Goal: Communication & Community: Answer question/provide support

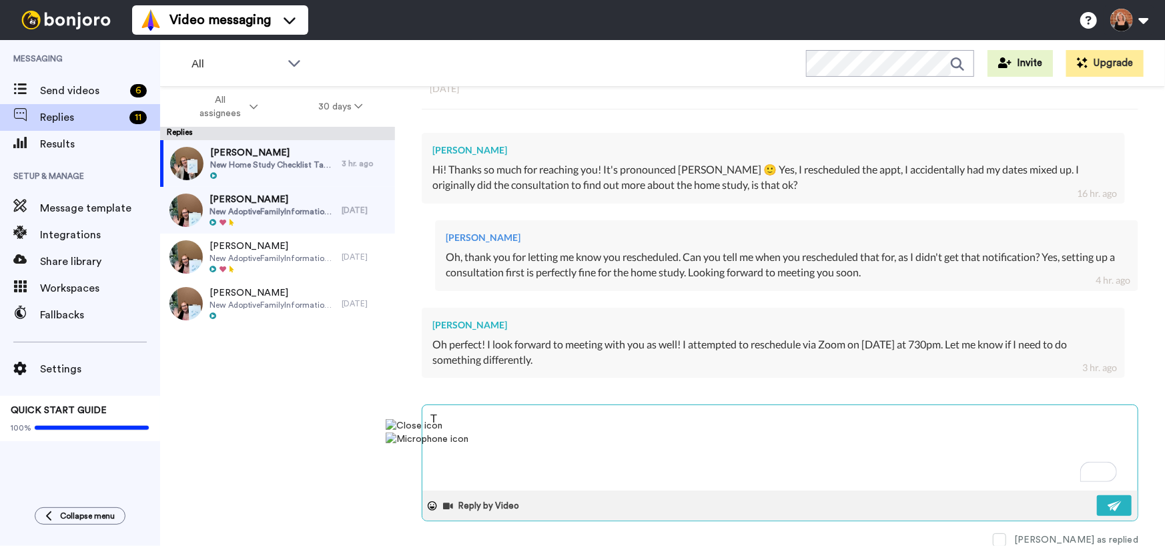
type textarea "T"
type textarea "x"
type textarea "Th"
type textarea "x"
type textarea "Tha"
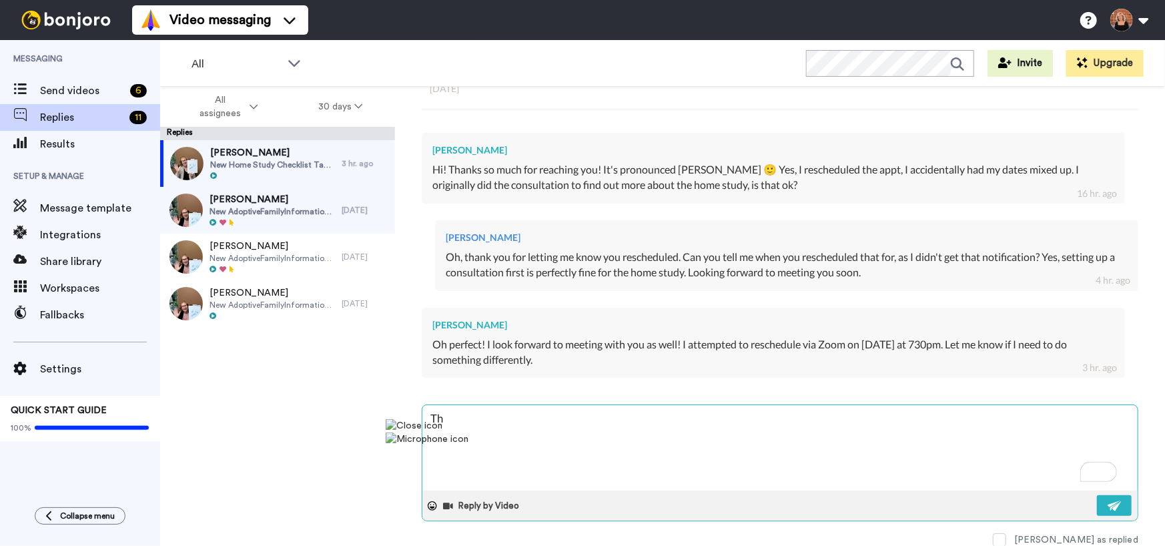
type textarea "x"
type textarea "Than"
type textarea "x"
type textarea "Thank"
type textarea "x"
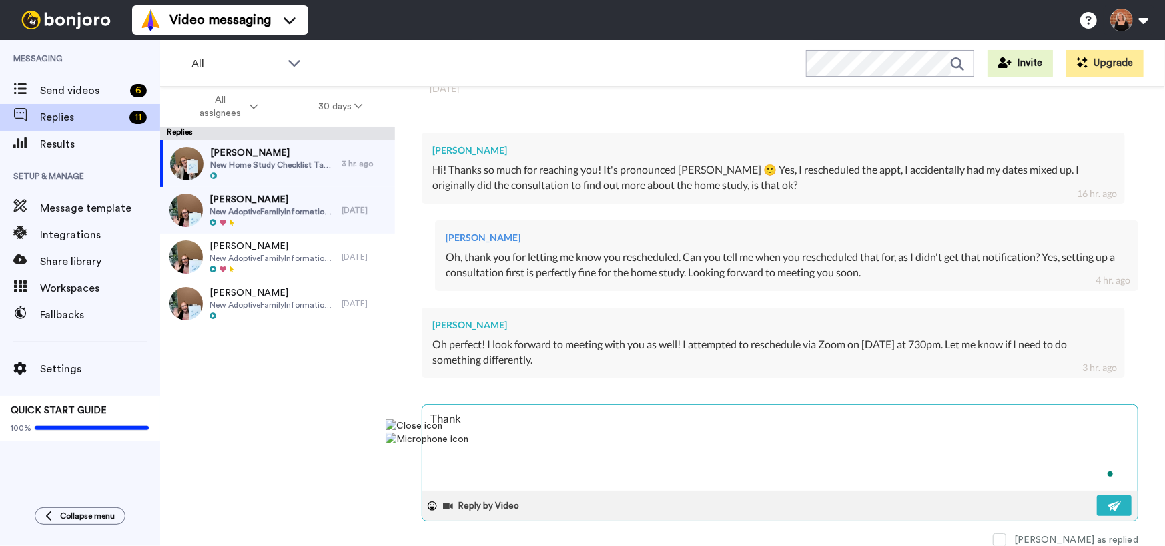
type textarea "Thank"
type textarea "x"
type textarea "Thank y"
type textarea "x"
type textarea "Thank yo"
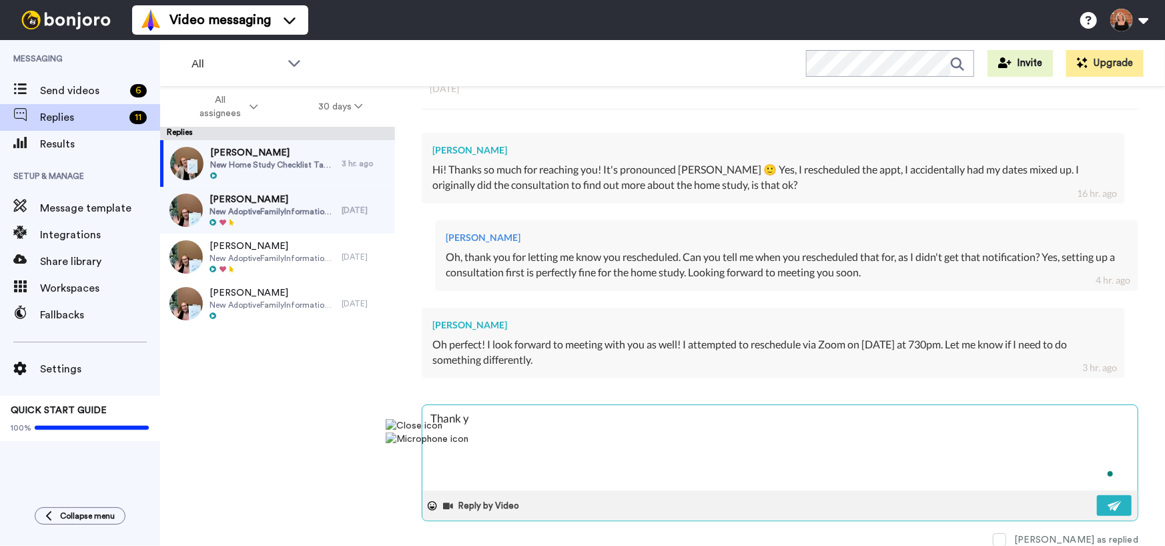
type textarea "x"
type textarea "Thank you"
type textarea "x"
type textarea "Thank you,"
type textarea "x"
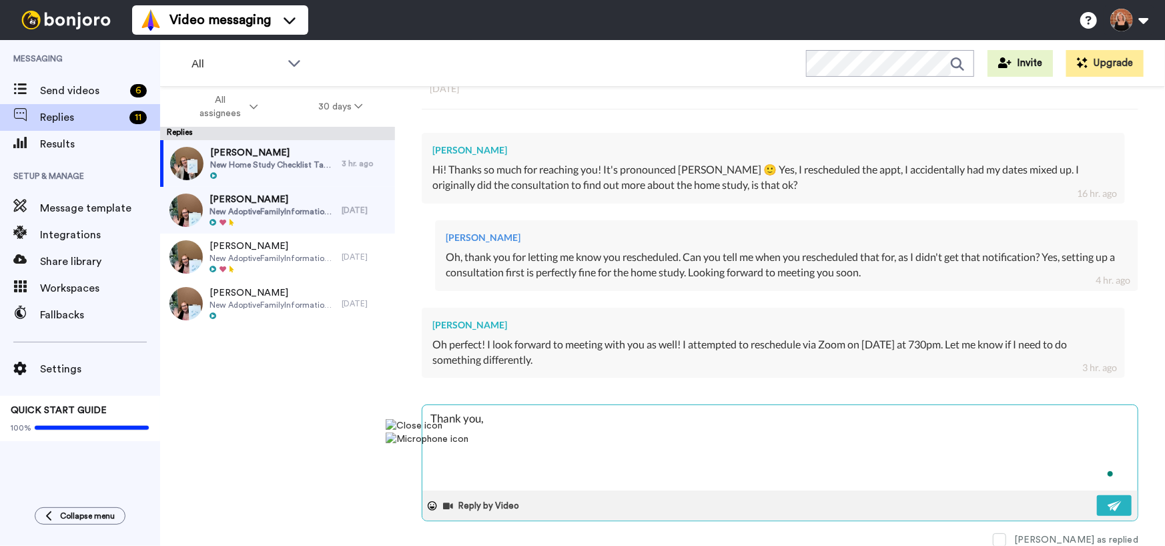
type textarea "Thank you,"
type textarea "x"
type textarea "Thank you, I"
type textarea "x"
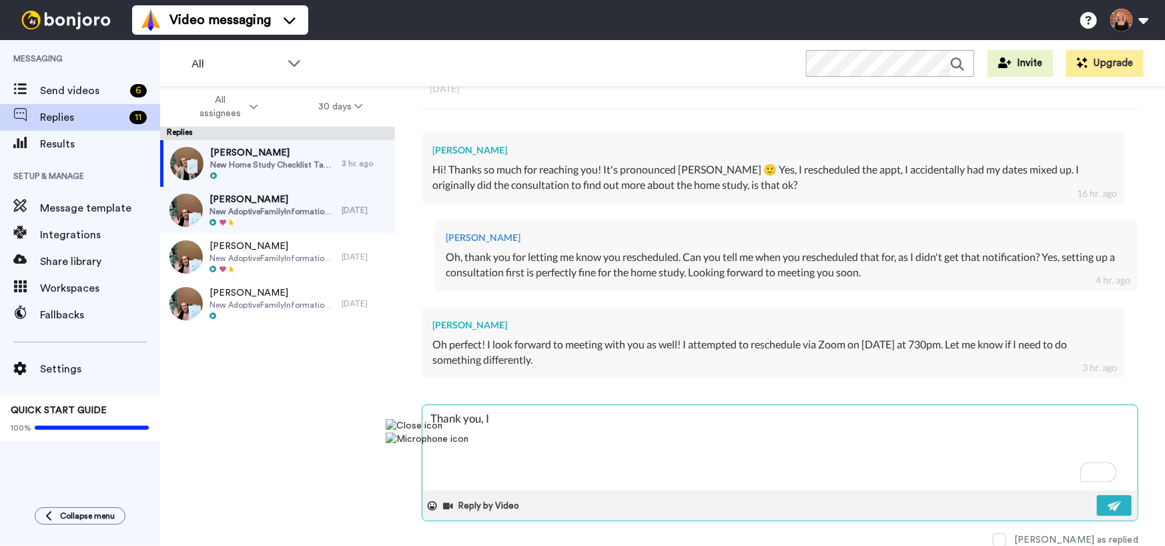
type textarea "Thank you, I"
type textarea "x"
type textarea "Thank you, I l"
type textarea "x"
type textarea "Thank you, I lo"
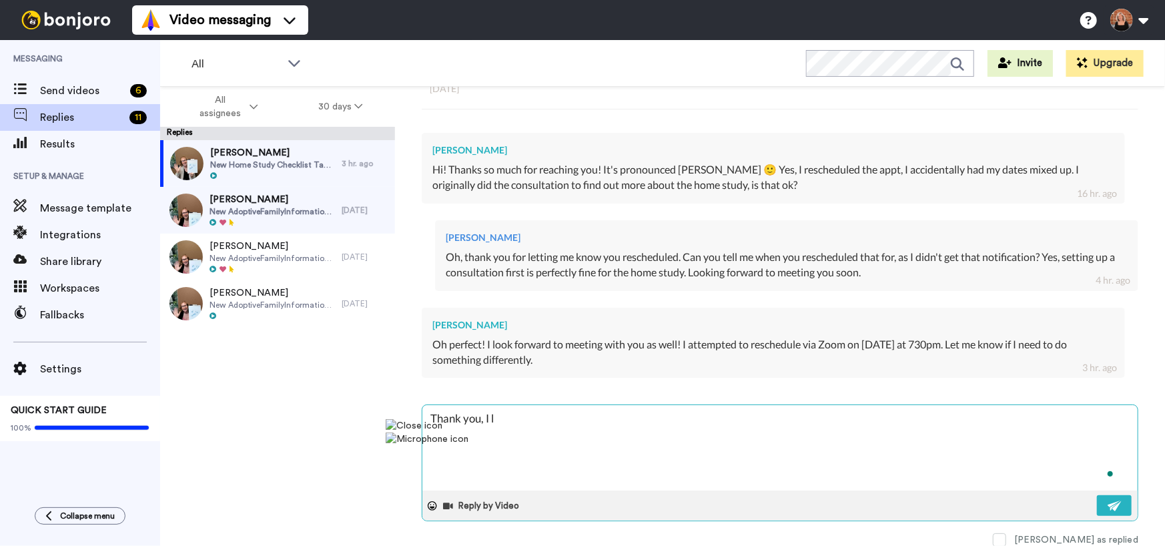
type textarea "x"
type textarea "Thank you, I loo"
type textarea "x"
type textarea "Thank you, I look"
type textarea "x"
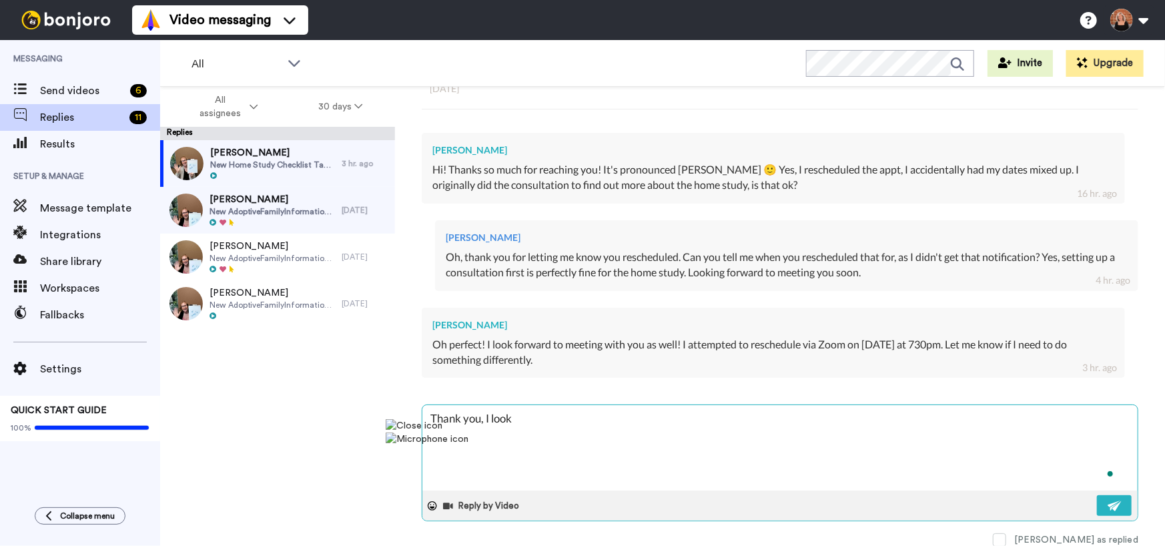
type textarea "Thank you, I looke"
type textarea "x"
type textarea "Thank you, I looked"
type textarea "x"
type textarea "Thank you, I looked"
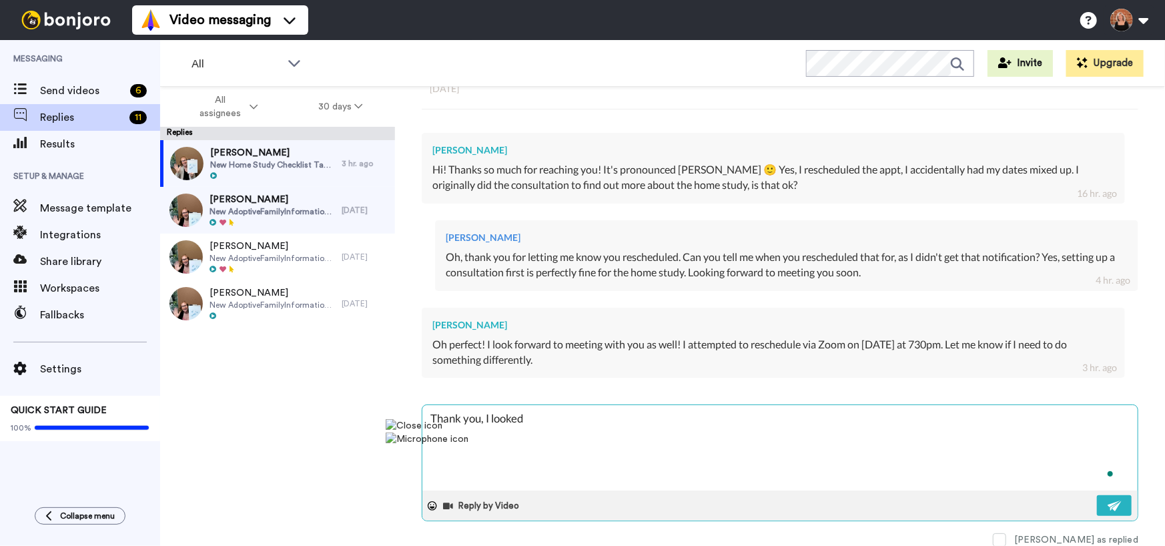
type textarea "x"
type textarea "Thank you, I looked o"
type textarea "x"
type textarea "Thank you, I looked on"
type textarea "x"
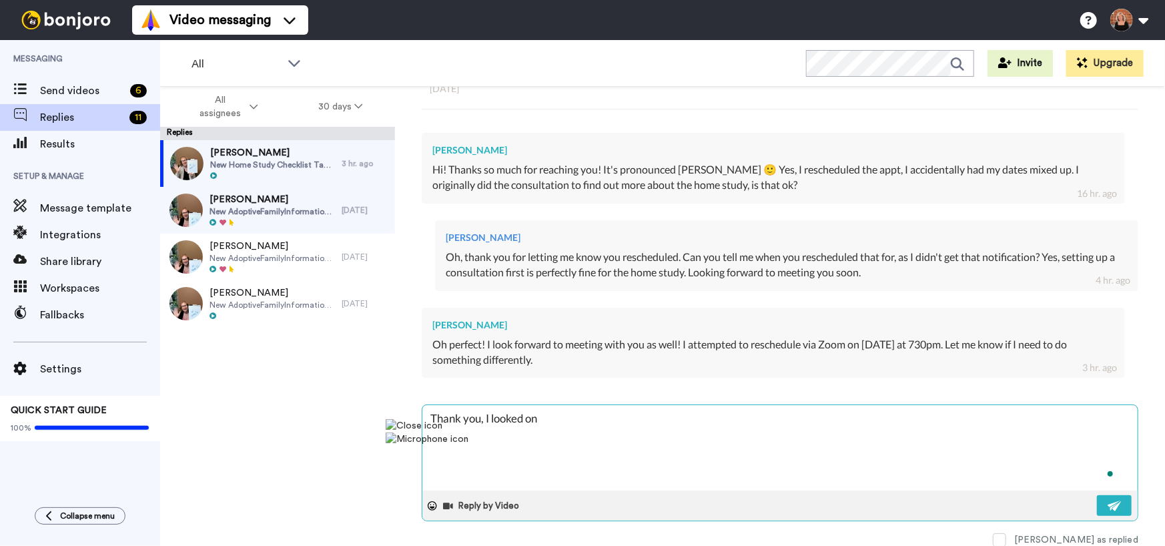
type textarea "Thank you, I looked on"
type textarea "x"
type textarea "Thank you, I looked on t"
type textarea "x"
type textarea "Thank you, I looked on th"
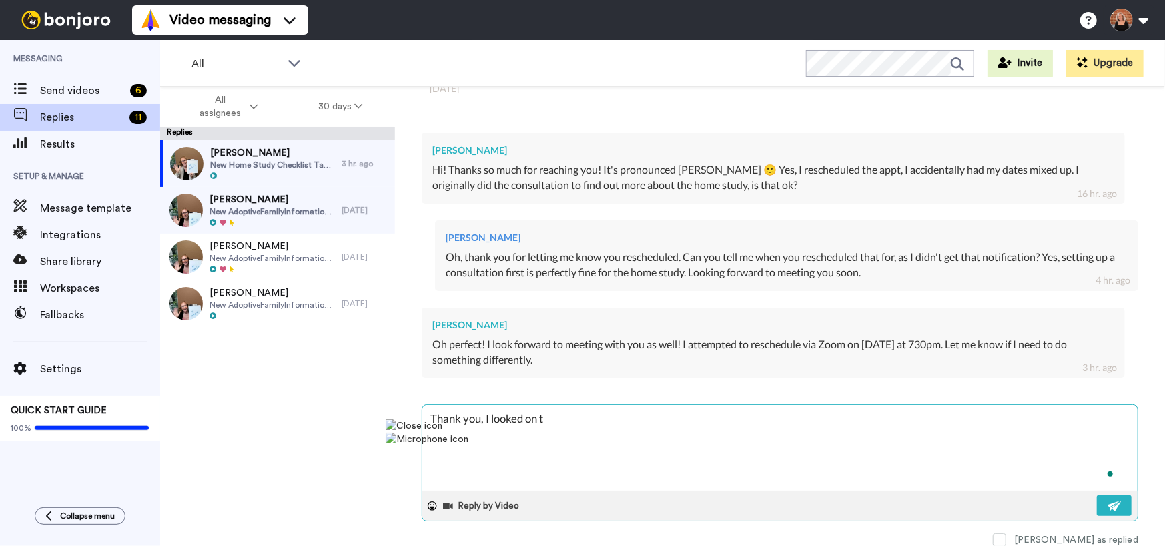
type textarea "x"
type textarea "Thank you, I looked on the"
type textarea "x"
type textarea "Thank you, I looked on the"
type textarea "x"
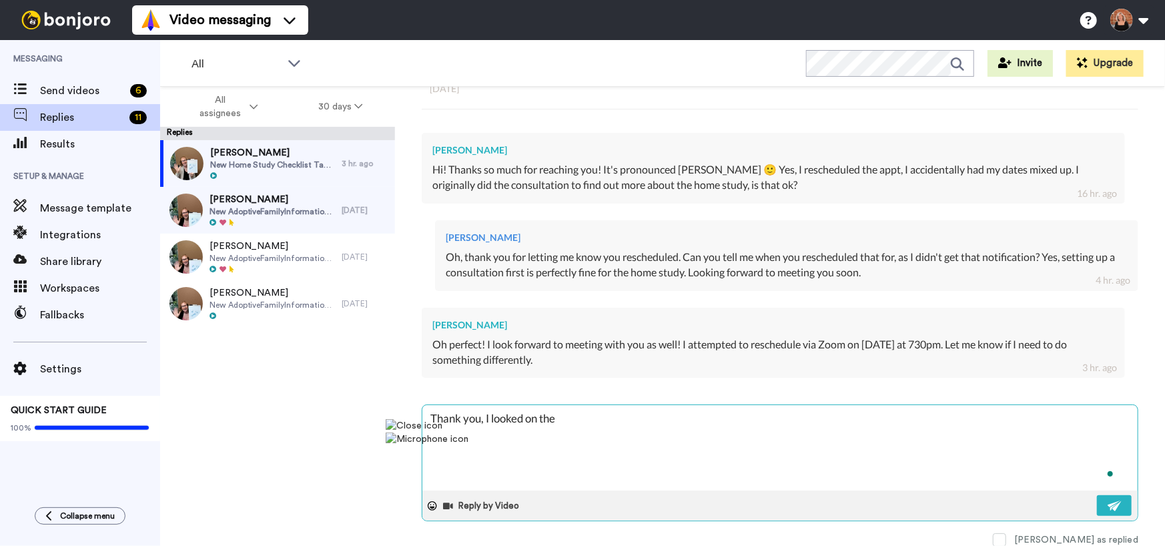
type textarea "Thank you, I looked on the c"
type textarea "x"
type textarea "Thank you, I looked on the ca"
type textarea "x"
type textarea "Thank you, I looked on the cae"
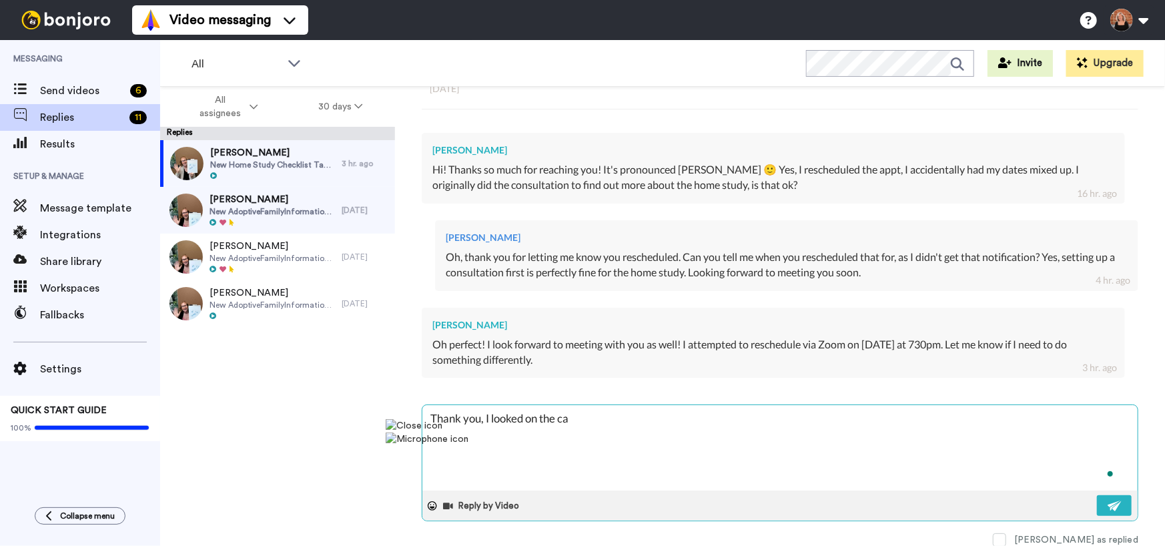
type textarea "x"
type textarea "Thank you, I looked on the ca"
type textarea "x"
type textarea "Thank you, I looked on the cae"
type textarea "x"
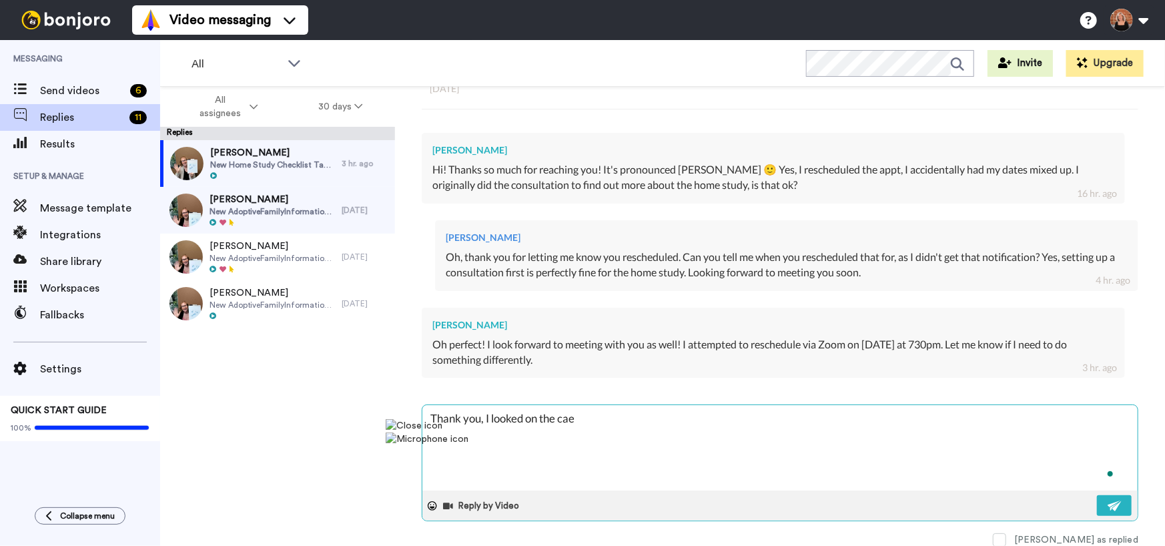
type textarea "Thank you, I looked on the ca"
type textarea "x"
type textarea "Thank you, I looked on the cal"
type textarea "x"
type textarea "Thank you, I looked on the cale"
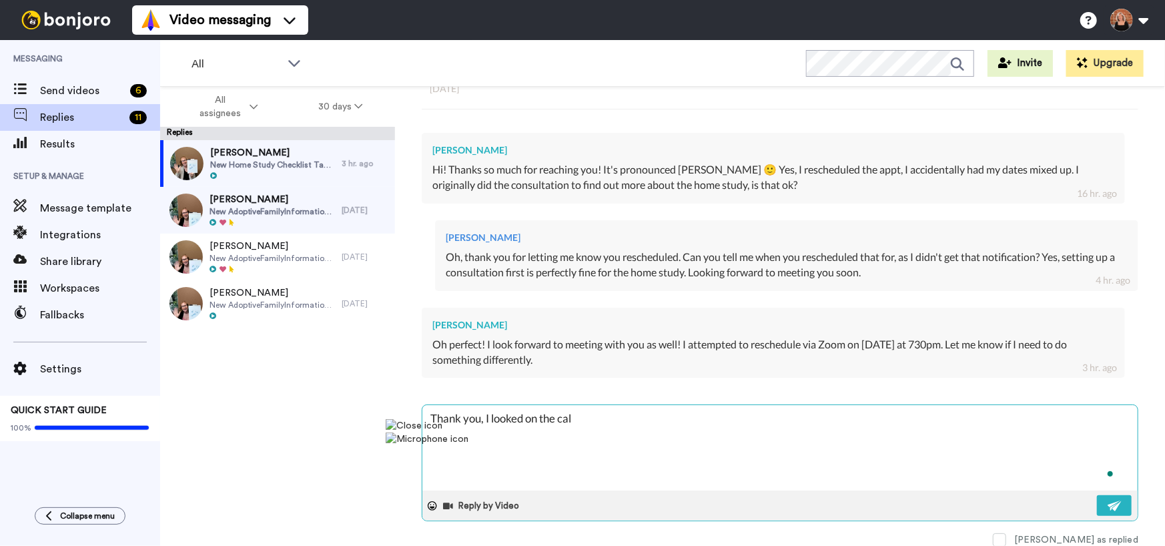
type textarea "x"
type textarea "Thank you, I looked on the calen"
type textarea "x"
type textarea "Thank you, I looked on the calend"
type textarea "x"
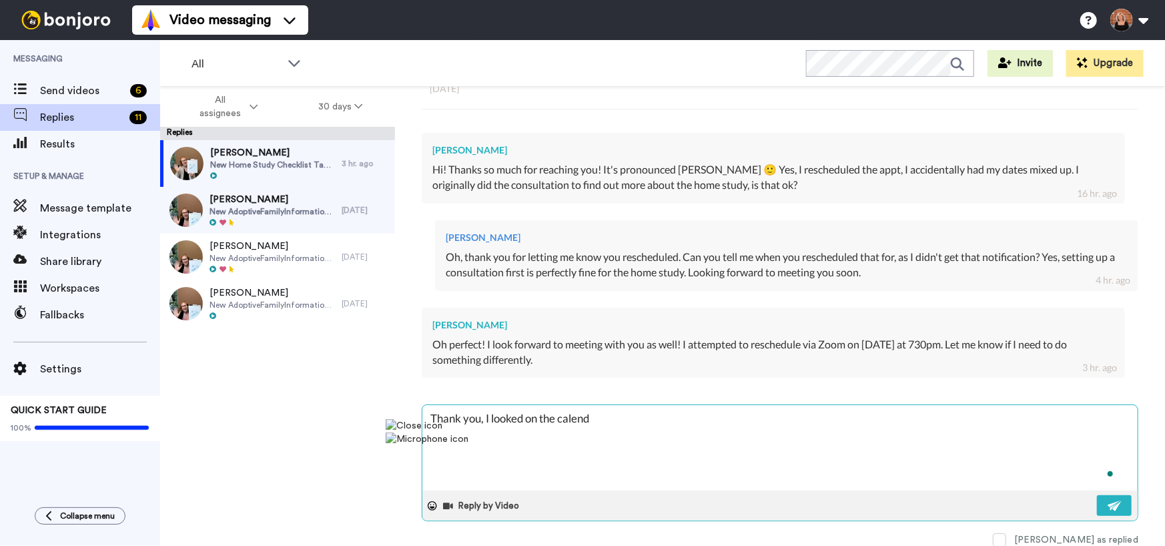
type textarea "Thank you, I looked on the calenda"
type textarea "x"
type textarea "Thank you, I looked on the calendar"
type textarea "x"
type textarea "Thank you, I looked on the calendar"
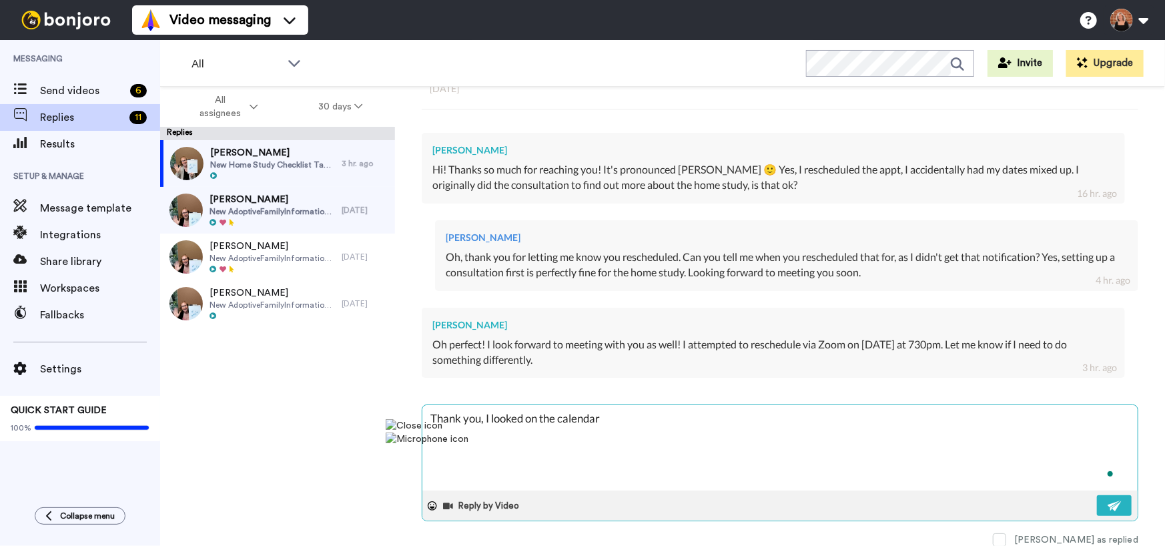
type textarea "x"
type textarea "Thank you, I looked on the calendar f"
type textarea "x"
type textarea "Thank you, I looked on the calendar fo"
type textarea "x"
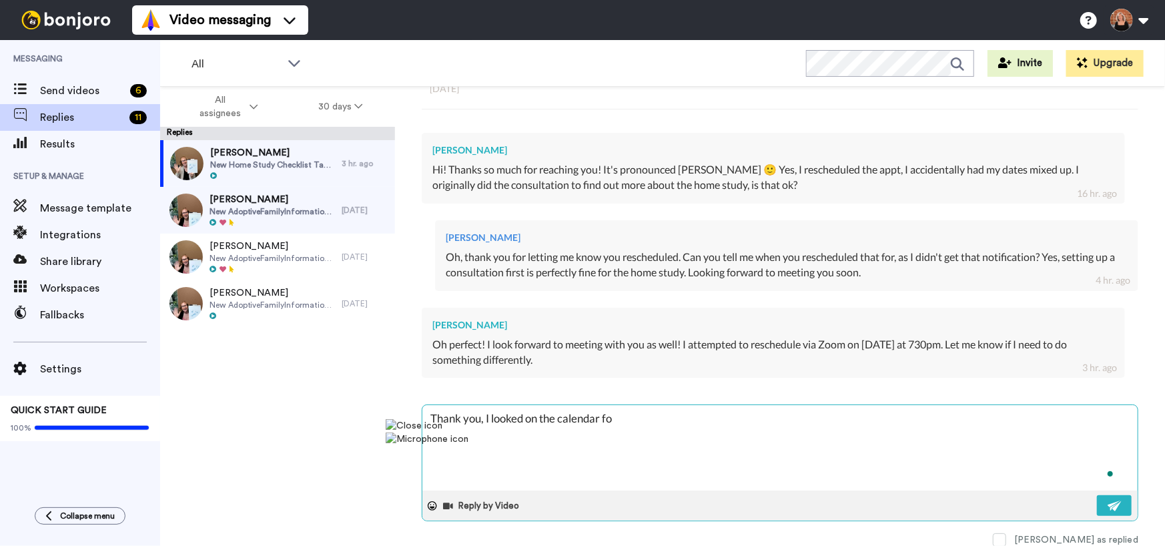
type textarea "Thank you, I looked on the calendar for"
type textarea "x"
type textarea "Thank you, I looked on the calendar for"
type textarea "x"
type textarea "Thank you, I looked on the calendar for t"
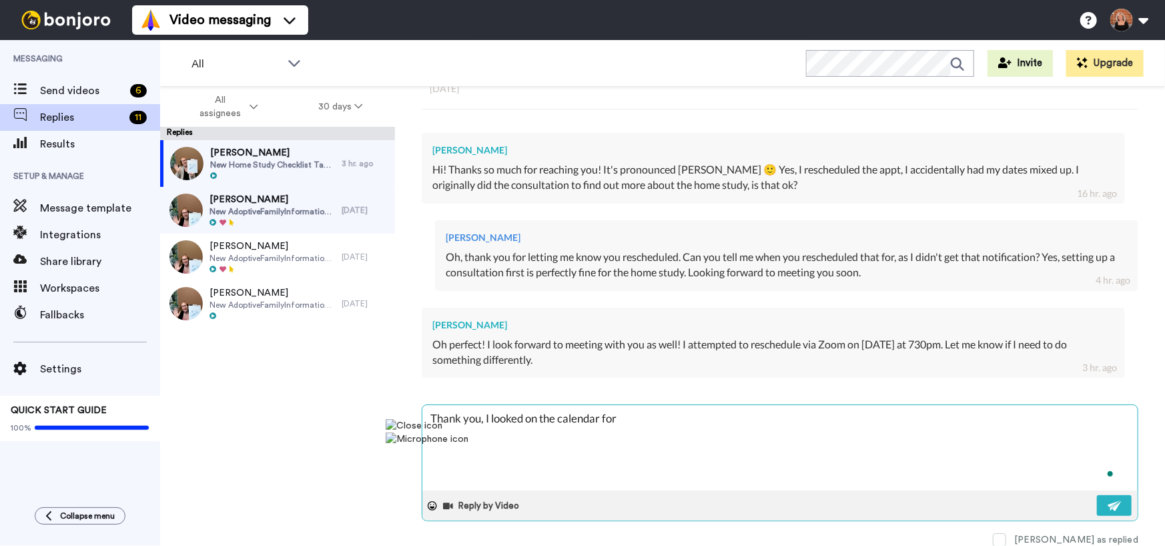
type textarea "x"
type textarea "Thank you, I looked on the calendar for th"
type textarea "x"
type textarea "Thank you, I looked on the calendar for tha"
type textarea "x"
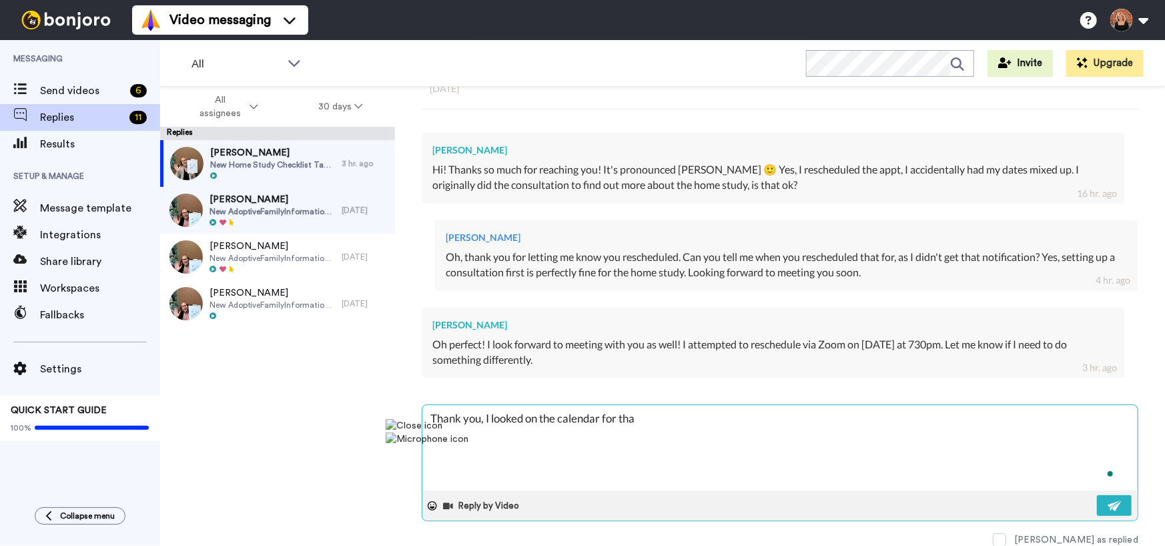
type textarea "Thank you, I looked on the calendar for that"
type textarea "x"
type textarea "Thank you, I looked on the calendar for that"
type textarea "x"
type textarea "Thank you, I looked on the calendar for that d"
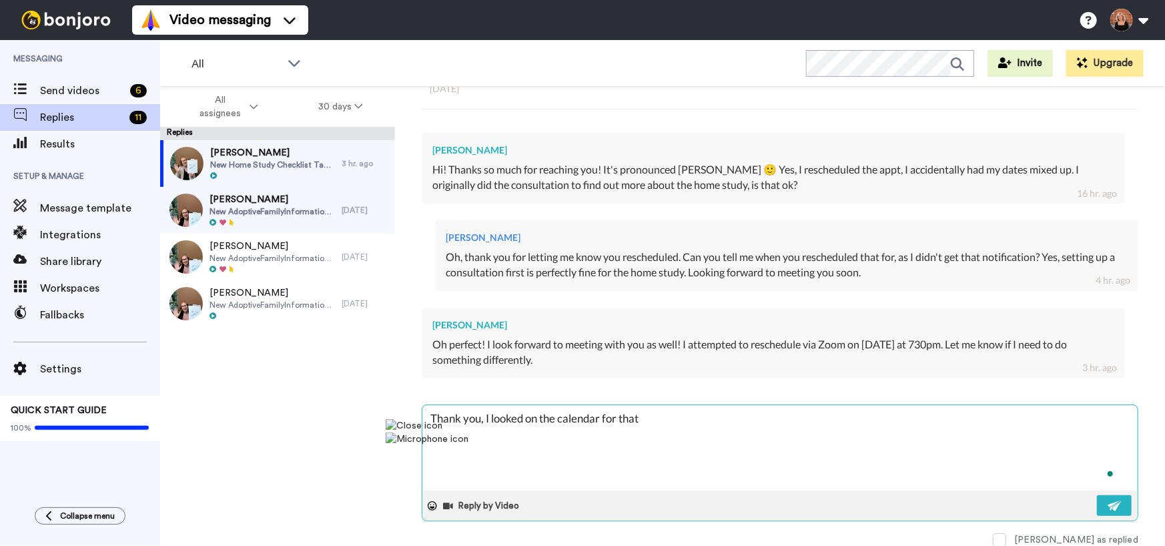
type textarea "x"
type textarea "Thank you, I looked on the calendar for that da"
type textarea "x"
type textarea "Thank you, I looked on the calendar for that dat"
type textarea "x"
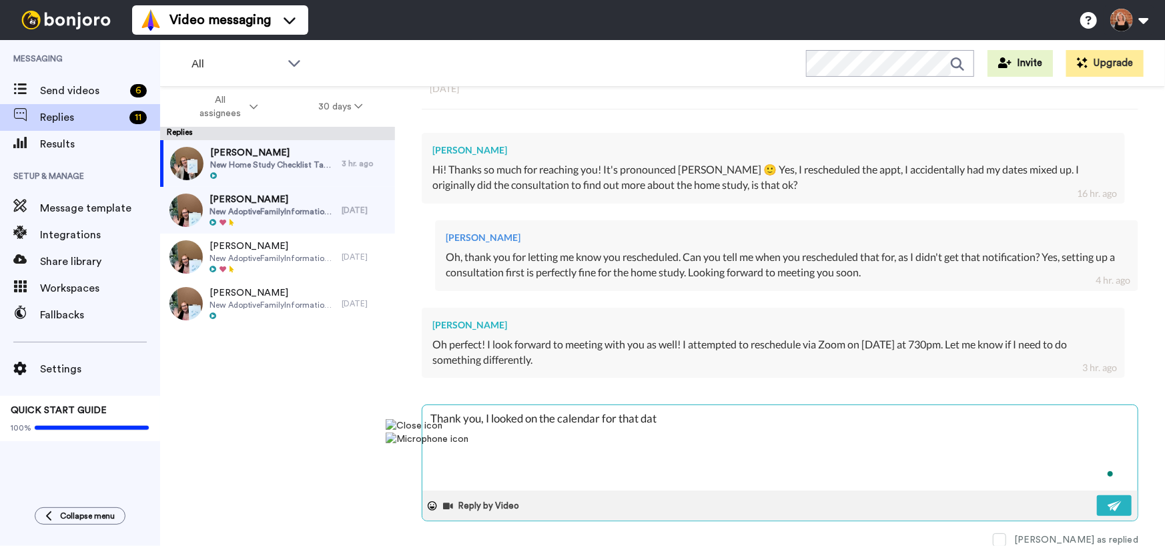
type textarea "Thank you, I looked on the calendar for that date"
type textarea "x"
type textarea "Thank you, I looked on the calendar for that date"
type textarea "x"
type textarea "Thank you, I looked on the calendar for that date a"
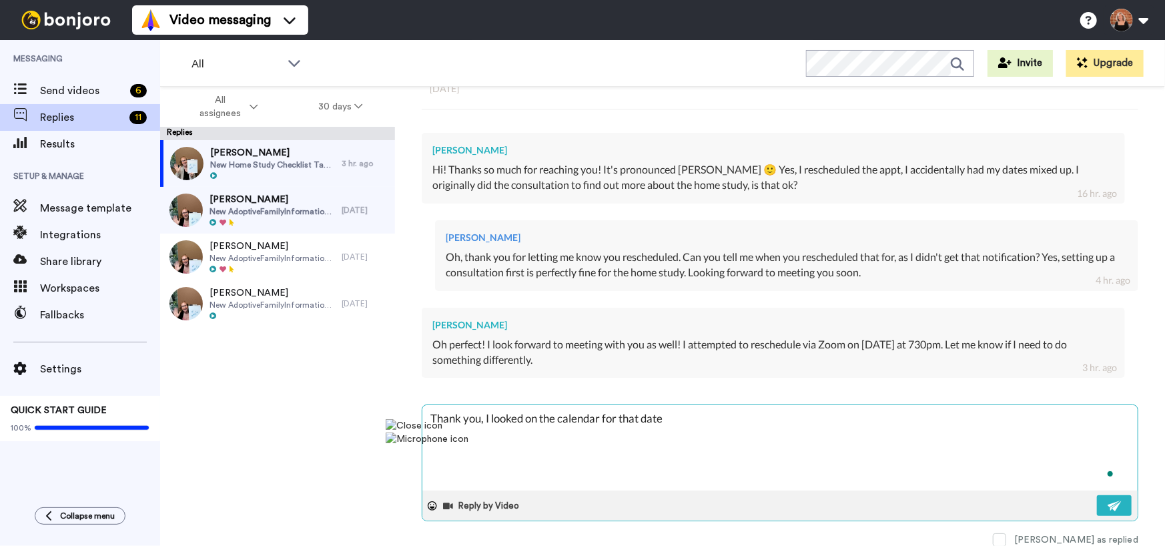
type textarea "x"
type textarea "Thank you, I looked on the calendar for that date an"
type textarea "x"
type textarea "Thank you, I looked on the calendar for that date and"
type textarea "x"
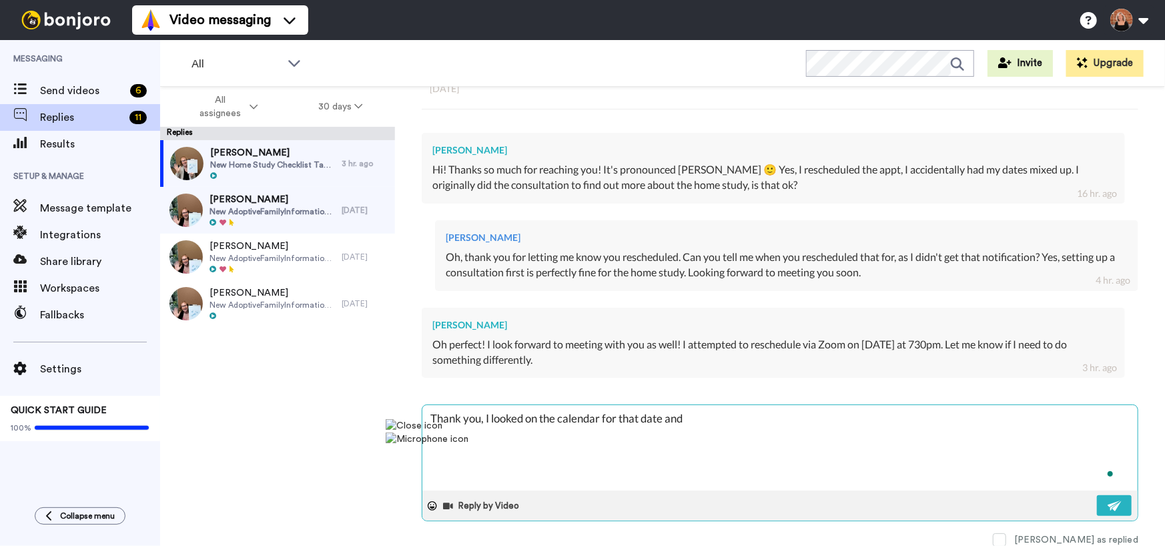
type textarea "Thank you, I looked on the calendar for that date and"
type textarea "x"
type textarea "Thank you, I looked on the calendar for that date and s"
type textarea "x"
type textarea "Thank you, I looked on the calendar for that date and se"
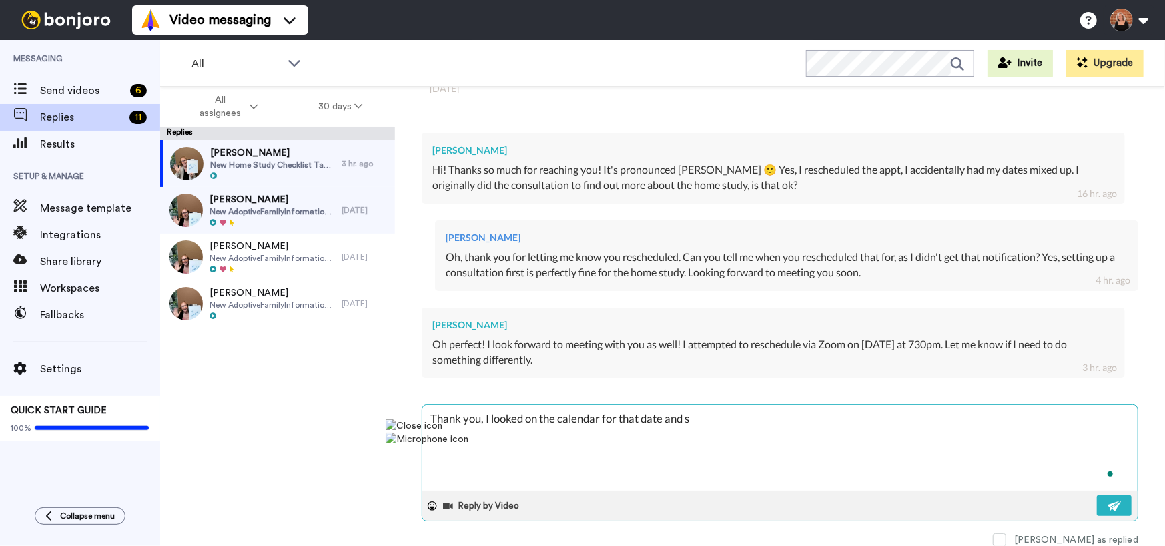
type textarea "x"
type textarea "Thank you, I looked on the calendar for that date and see"
type textarea "x"
type textarea "Thank you, I looked on the calendar for that date and see"
type textarea "x"
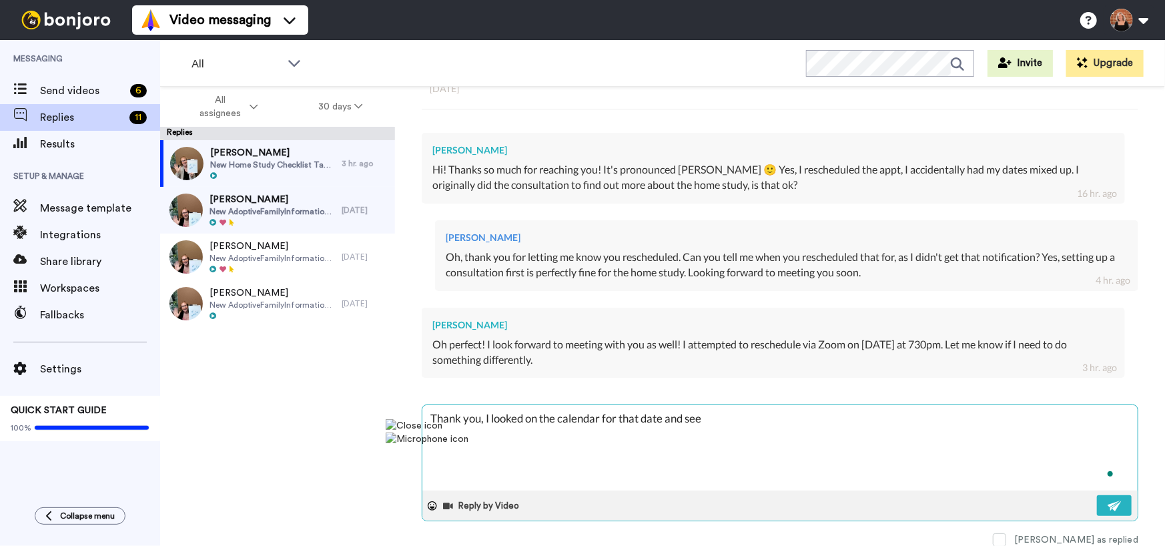
type textarea "Thank you, I looked on the calendar for that date and see y"
type textarea "x"
type textarea "Thank you, I looked on the calendar for that date and see yo"
type textarea "x"
type textarea "Thank you, I looked on the calendar for that date and see you"
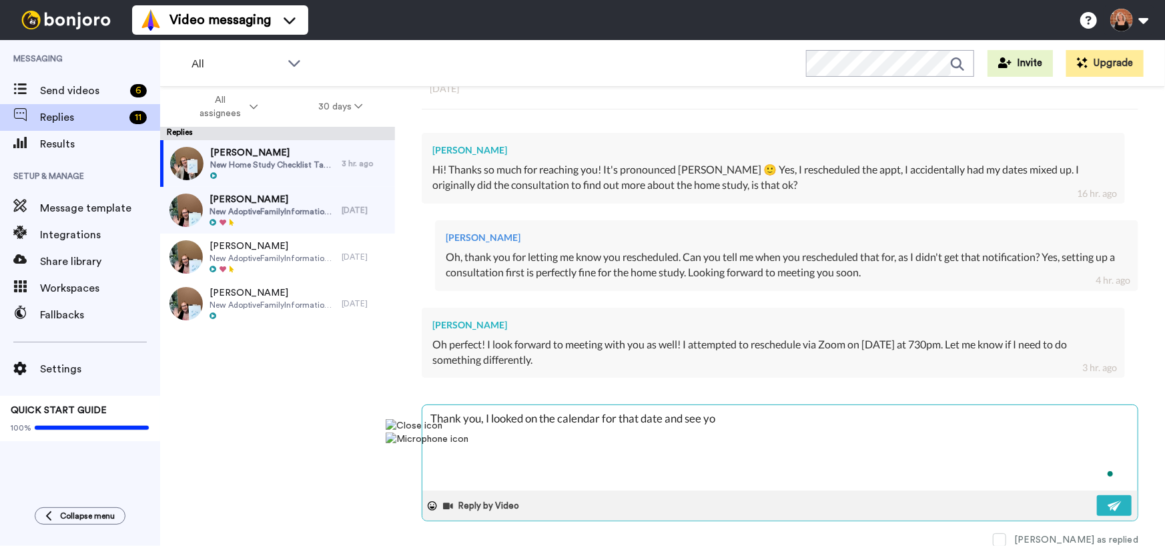
type textarea "x"
type textarea "Thank you, I looked on the calendar for that date and see you"
type textarea "x"
type textarea "Thank you, I looked on the calendar for that date and see you t"
type textarea "x"
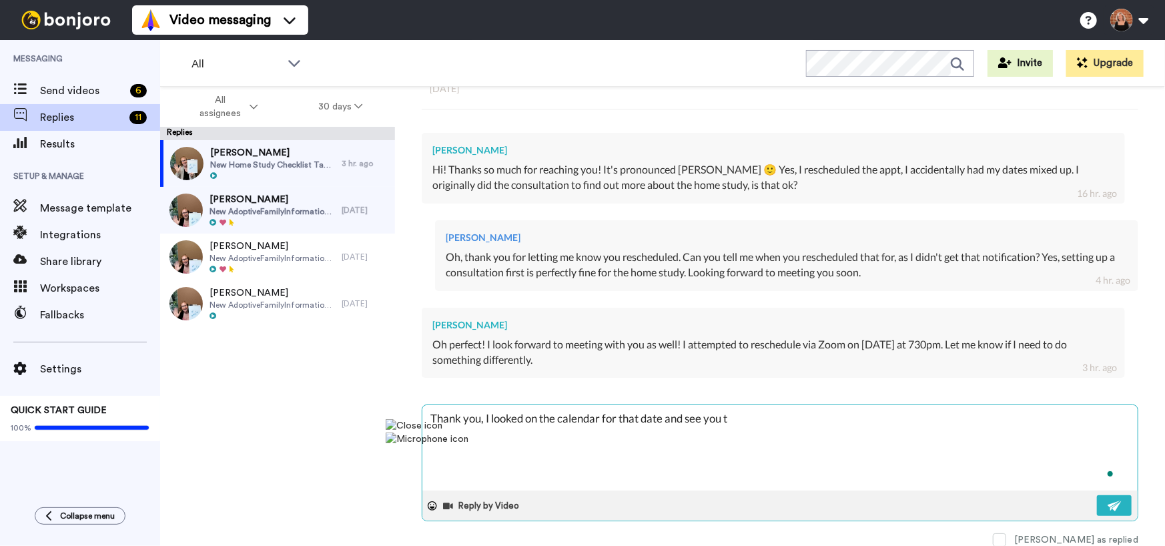
type textarea "Thank you, I looked on the calendar for that date and see you th"
type textarea "x"
type textarea "Thank you, I looked on the calendar for that date and see you the"
type textarea "x"
type textarea "Thank you, I looked on the calendar for that date and see you ther"
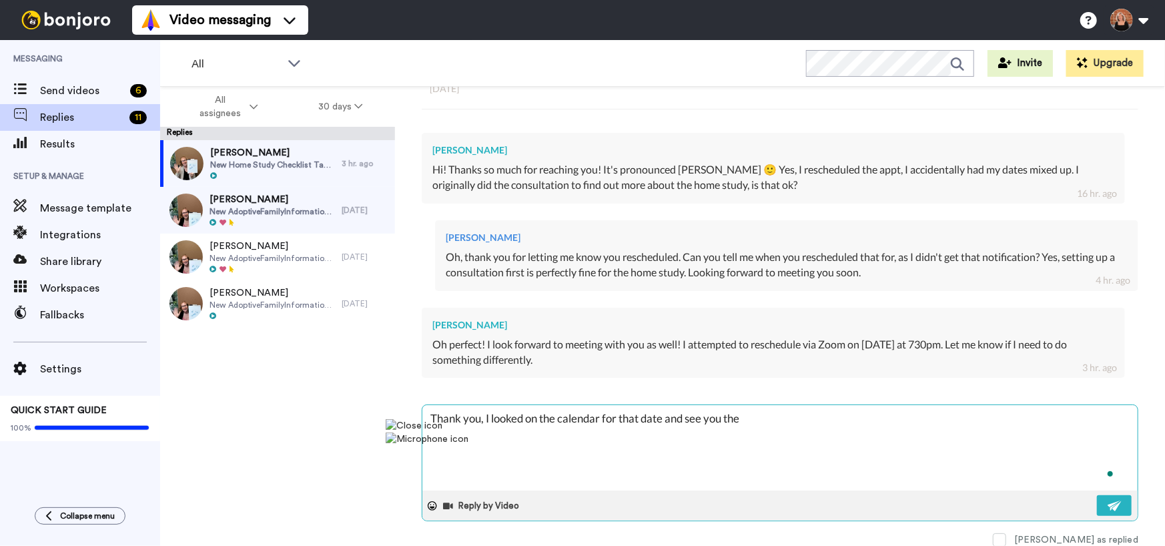
type textarea "x"
type textarea "Thank you, I looked on the calendar for that date and see you there"
type textarea "x"
type textarea "Thank you, I looked on the calendar for that date and see you there."
type textarea "x"
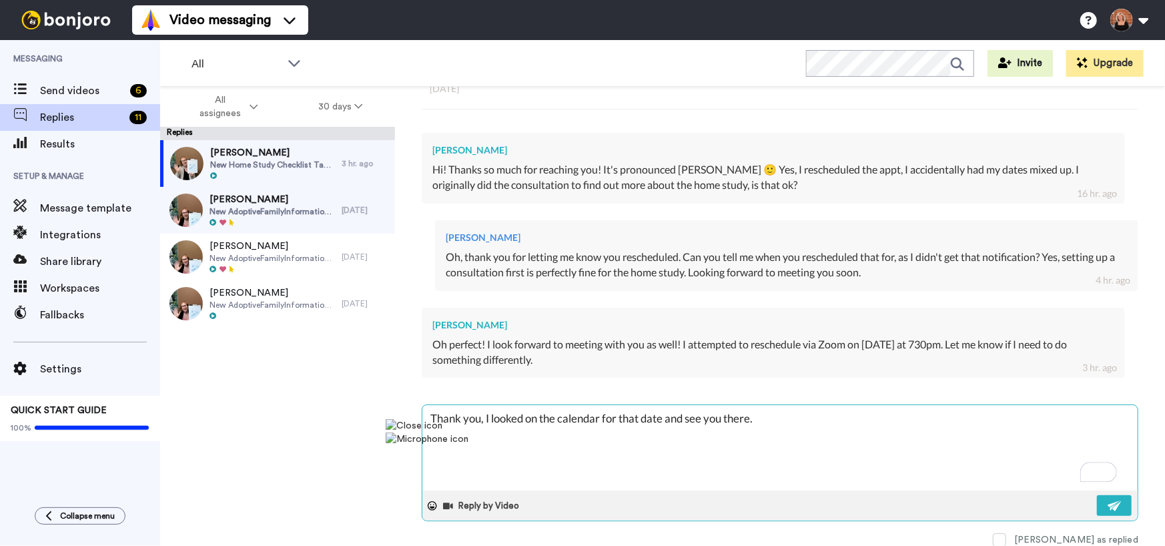
type textarea "Thank you, I looked on the calendar for that date and see you there."
type textarea "x"
type textarea "Thank you, I looked on the calendar for that date and see you there. I"
type textarea "x"
type textarea "Thank you, I looked on the calendar for that date and see you there. I"
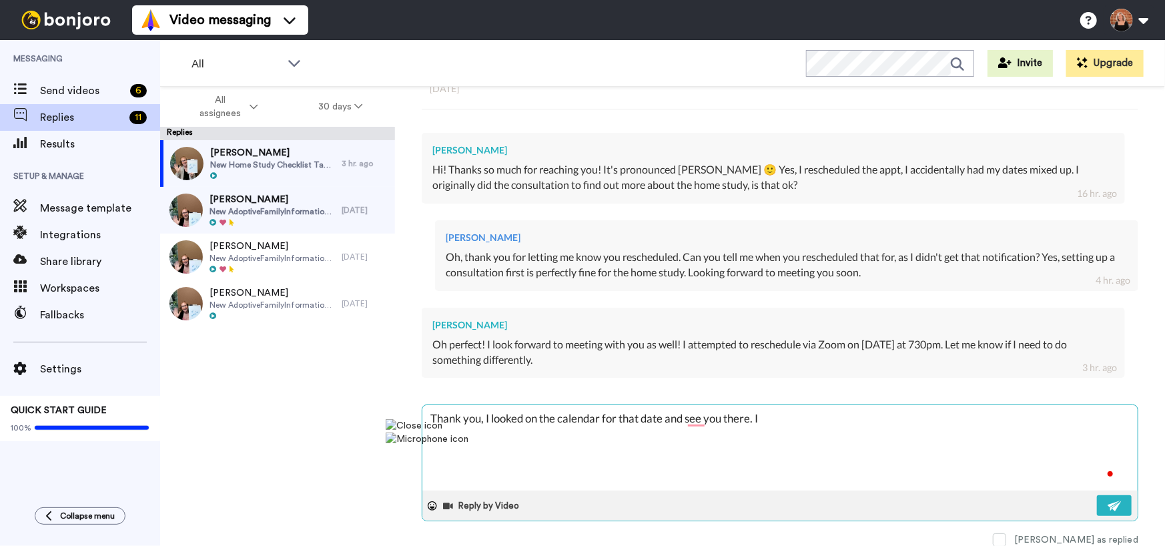
type textarea "x"
type textarea "Thank you, I looked on the calendar for that date and see you there. I w"
type textarea "x"
type textarea "Thank you, I looked on the calendar for that date and see you there. I wi"
type textarea "x"
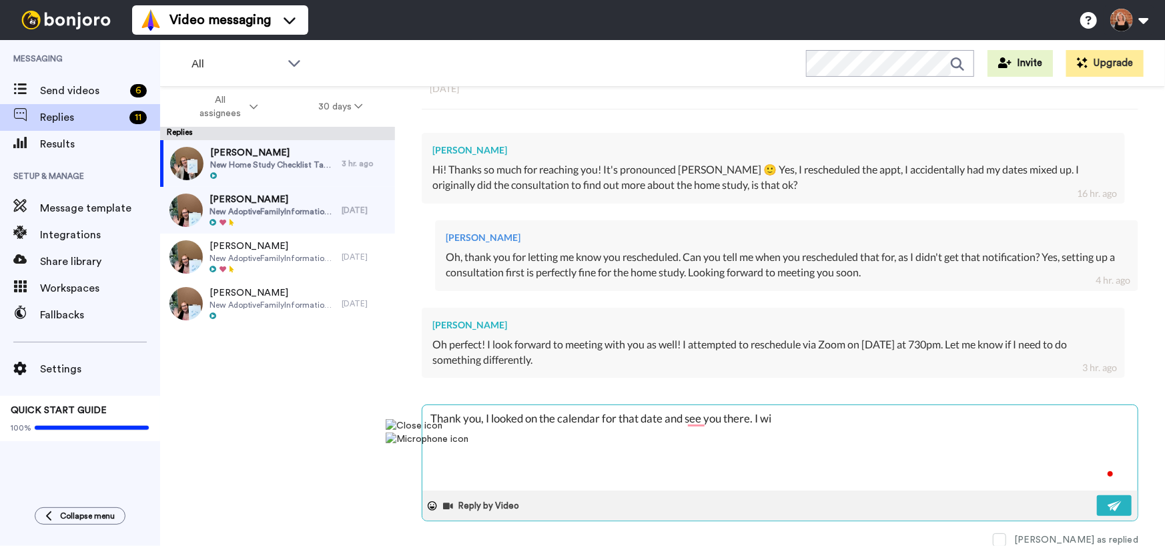
type textarea "Thank you, I looked on the calendar for that date and see you there. I wil"
type textarea "x"
type textarea "Thank you, I looked on the calendar for that date and see you there. I will"
type textarea "x"
type textarea "Thank you, I looked on the calendar for that date and see you there. I will"
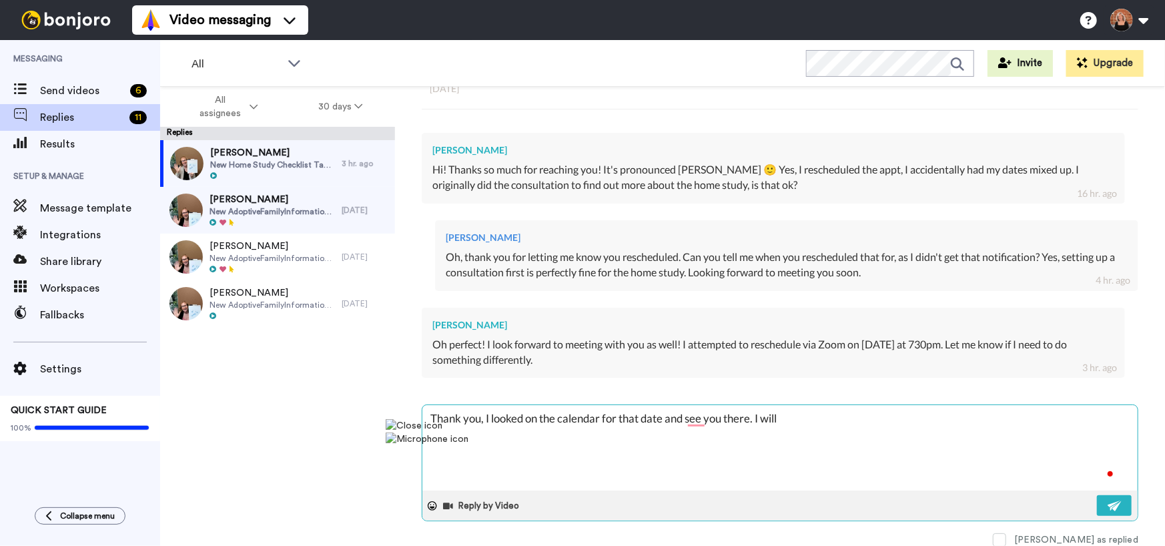
type textarea "x"
type textarea "Thank you, I looked on the calendar for that date and see you there. I will g"
type textarea "x"
type textarea "Thank you, I looked on the calendar for that date and see you there. I will ge"
type textarea "x"
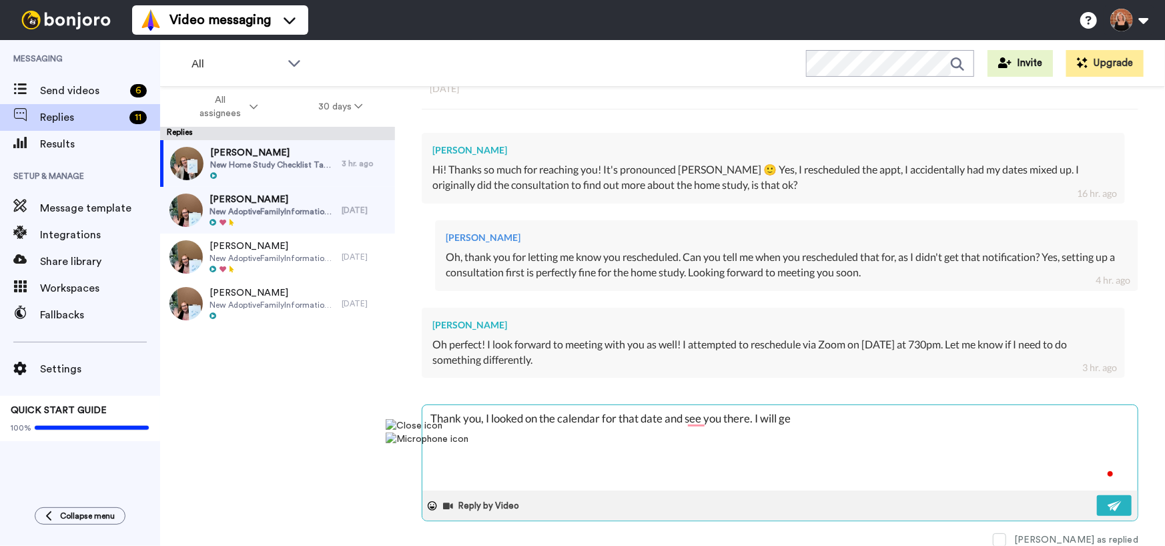
type textarea "Thank you, I looked on the calendar for that date and see you there. I will get"
type textarea "x"
type textarea "Thank you, I looked on the calendar for that date and see you there. I will get"
type textarea "x"
type textarea "Thank you, I looked on the calendar for that date and see you there. I will get…"
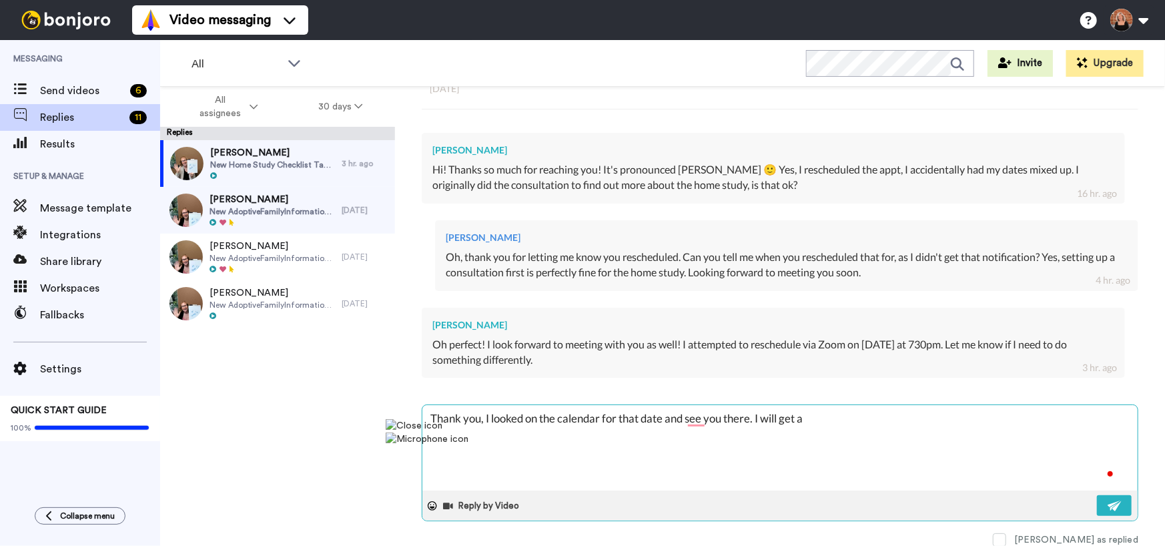
type textarea "x"
type textarea "Thank you, I looked on the calendar for that date and see you there. I will get…"
type textarea "x"
type textarea "Thank you, I looked on the calendar for that date and see you there. I will get…"
type textarea "x"
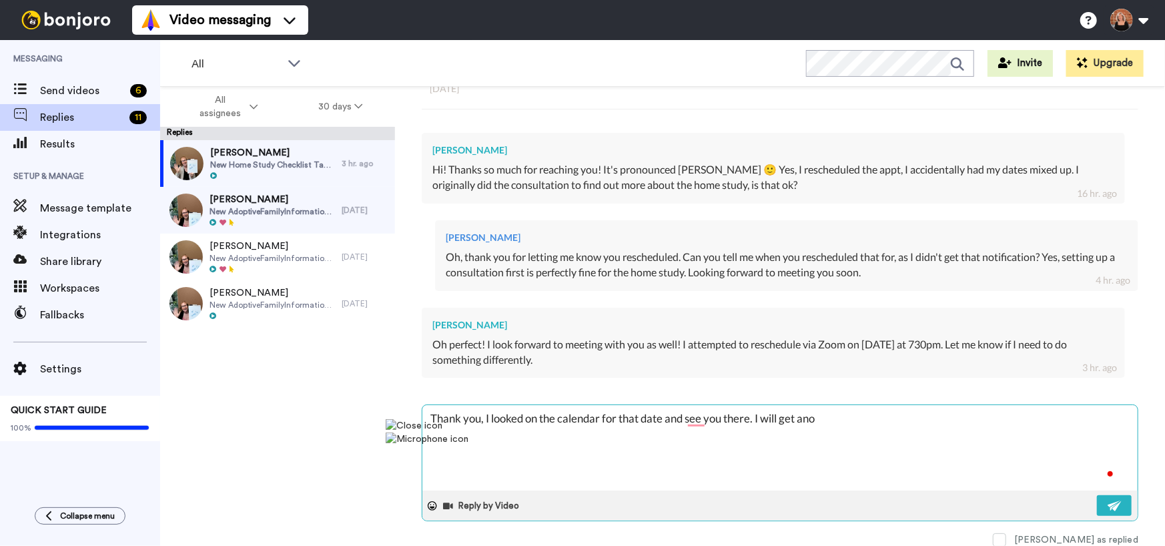
type textarea "Thank you, I looked on the calendar for that date and see you there. I will get…"
type textarea "x"
type textarea "Thank you, I looked on the calendar for that date and see you there. I will get…"
type textarea "x"
type textarea "Thank you, I looked on the calendar for that date and see you there. I will get…"
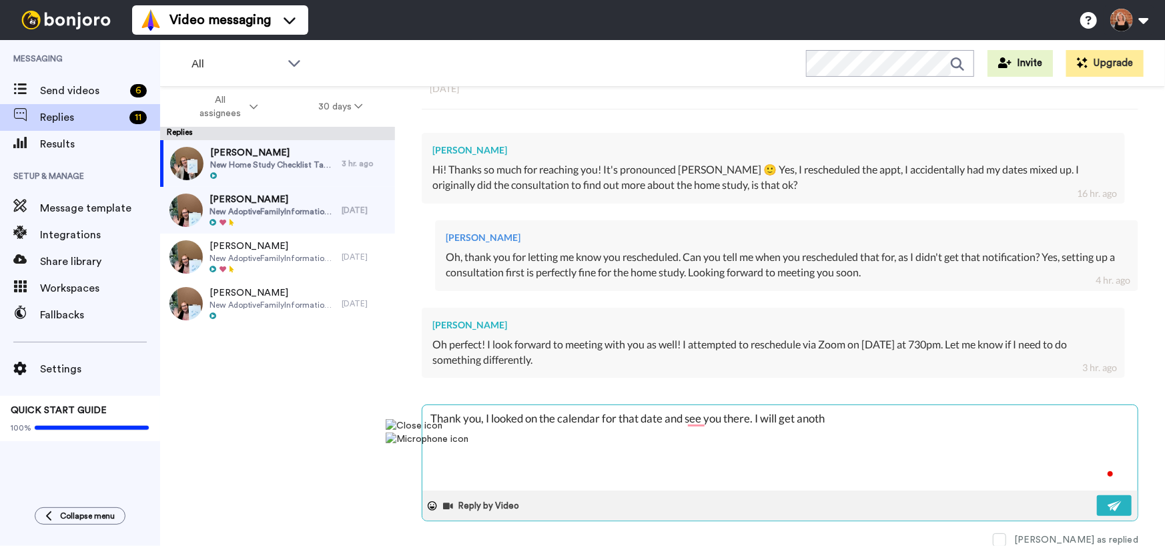
type textarea "x"
type textarea "Thank you, I looked on the calendar for that date and see you there. I will get…"
type textarea "x"
type textarea "Thank you, I looked on the calendar for that date and see you there. I will get…"
type textarea "x"
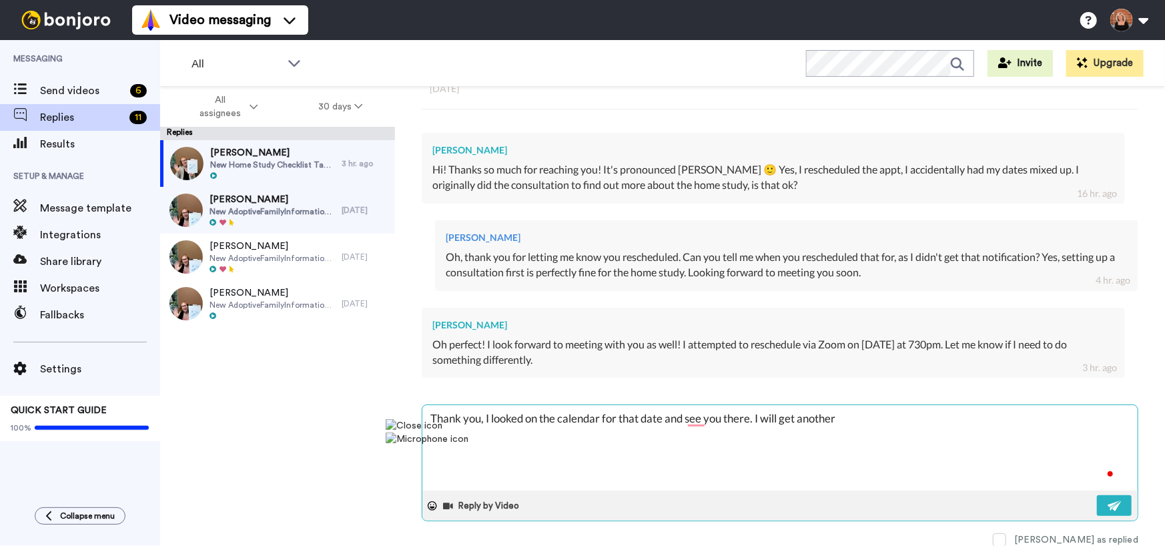
type textarea "Thank you, I looked on the calendar for that date and see you there. I will get…"
type textarea "x"
type textarea "Thank you, I looked on the calendar for that date and see you there. I will get…"
type textarea "x"
type textarea "Thank you, I looked on the calendar for that date and see you there. I will get…"
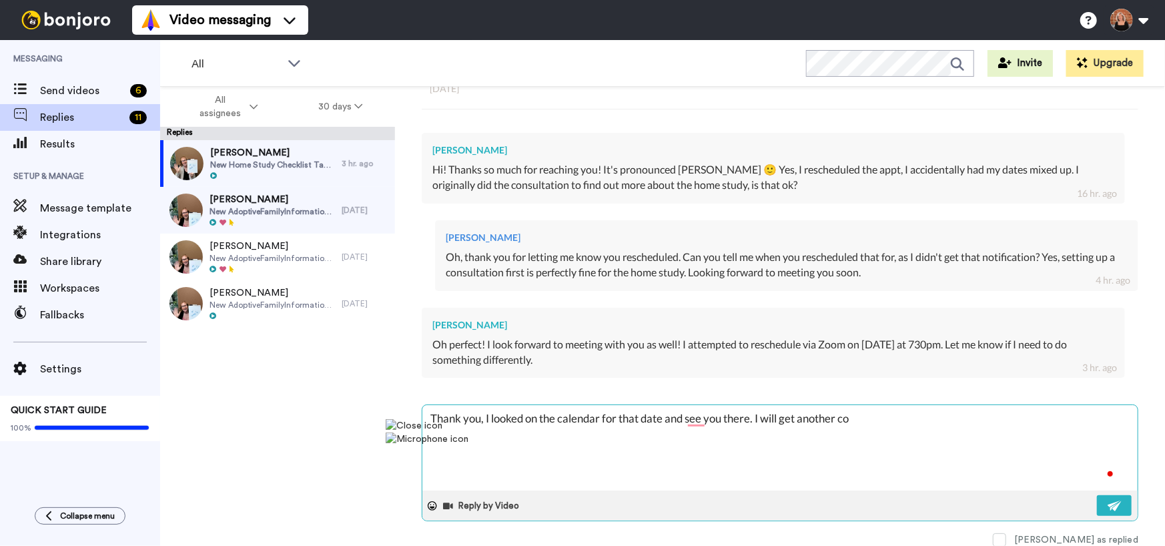
type textarea "x"
type textarea "Thank you, I looked on the calendar for that date and see you there. I will get…"
type textarea "x"
type textarea "Thank you, I looked on the calendar for that date and see you there. I will get…"
type textarea "x"
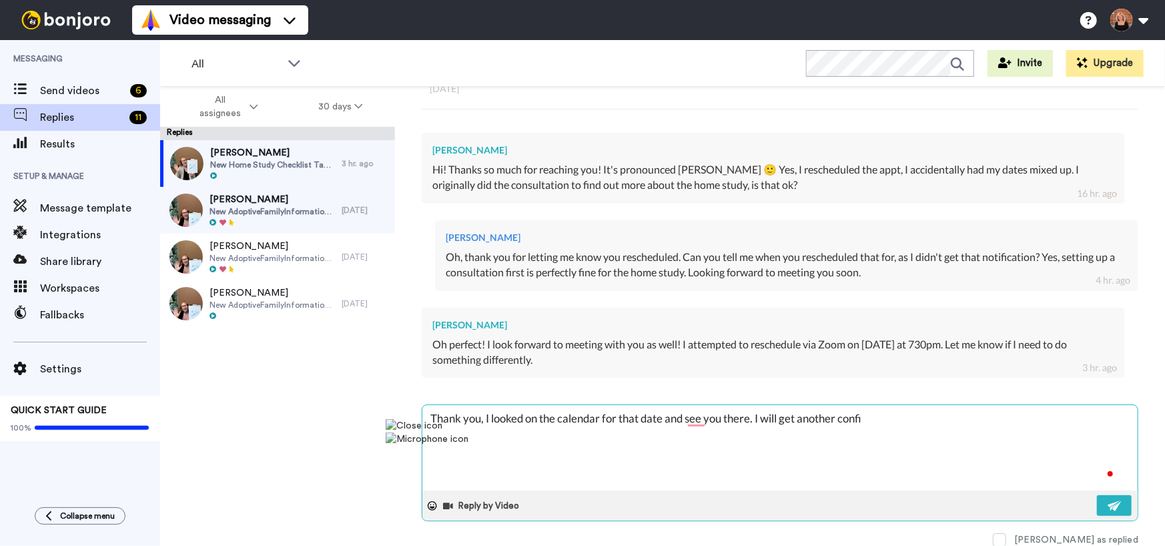
type textarea "Thank you, I looked on the calendar for that date and see you there. I will get…"
type textarea "x"
type textarea "Thank you, I looked on the calendar for that date and see you there. I will get…"
type textarea "x"
type textarea "Thank you, I looked on the calendar for that date and see you there. I will get…"
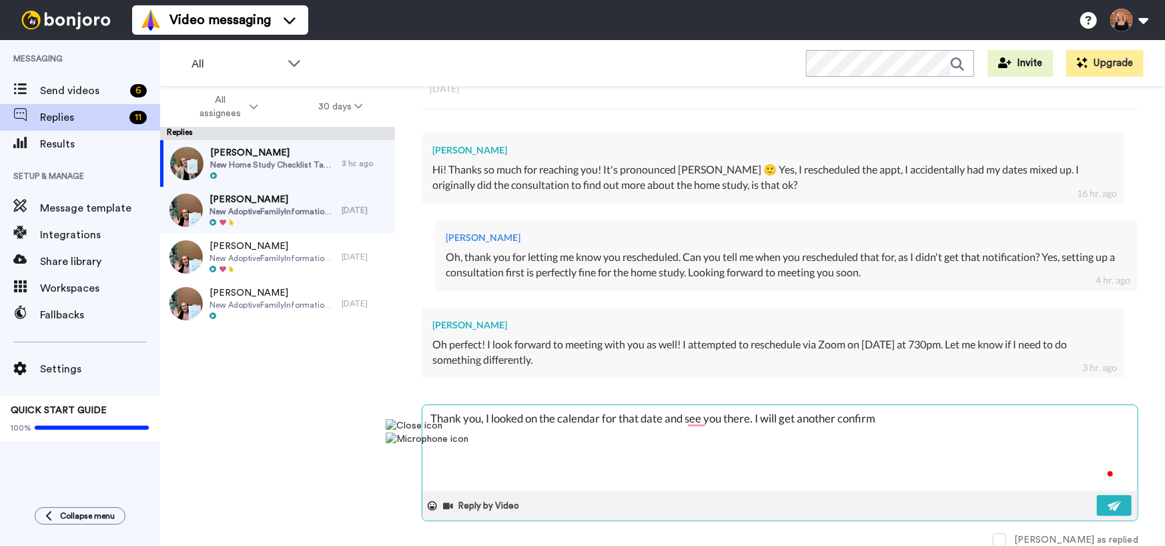
type textarea "x"
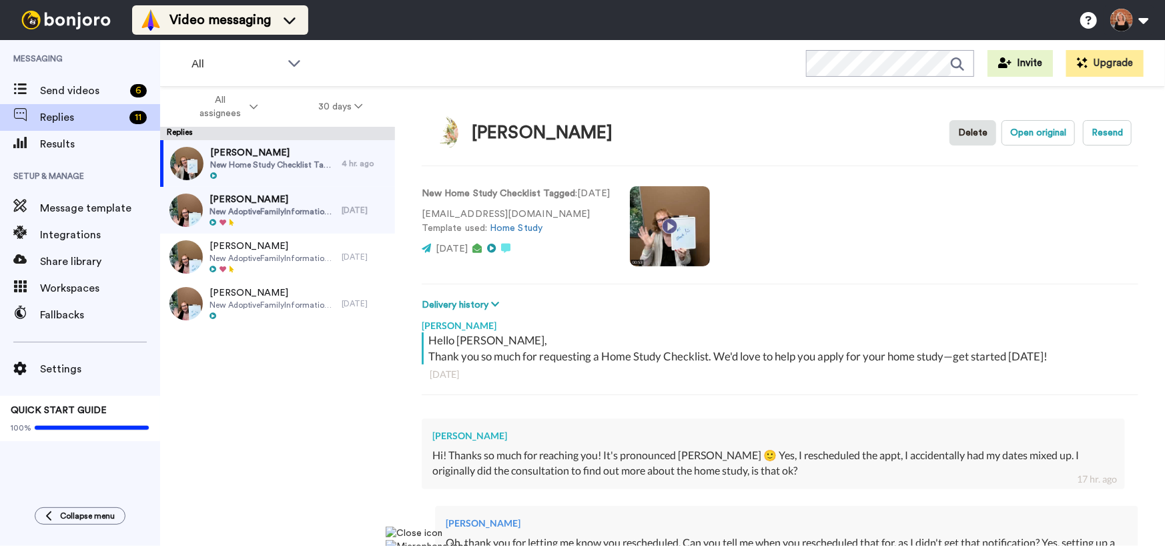
type textarea "x"
